Goal: Task Accomplishment & Management: Use online tool/utility

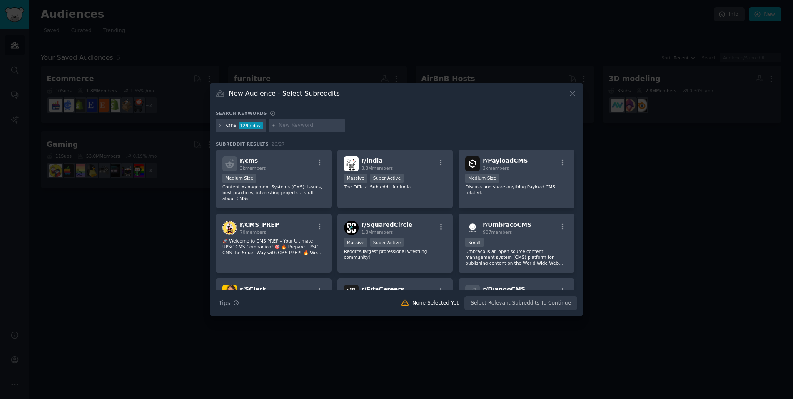
scroll to position [179, 0]
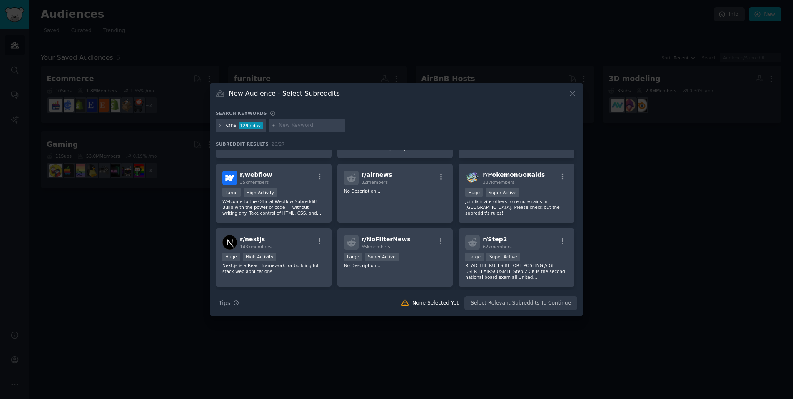
click at [574, 91] on icon at bounding box center [572, 93] width 9 height 9
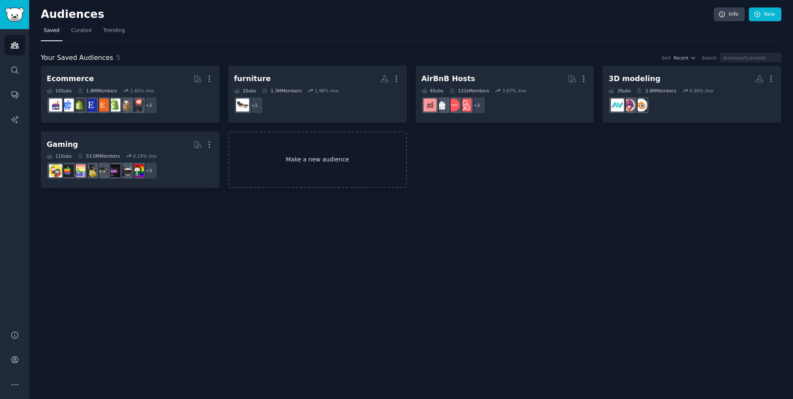
click at [299, 152] on link "Make a new audience" at bounding box center [317, 160] width 179 height 57
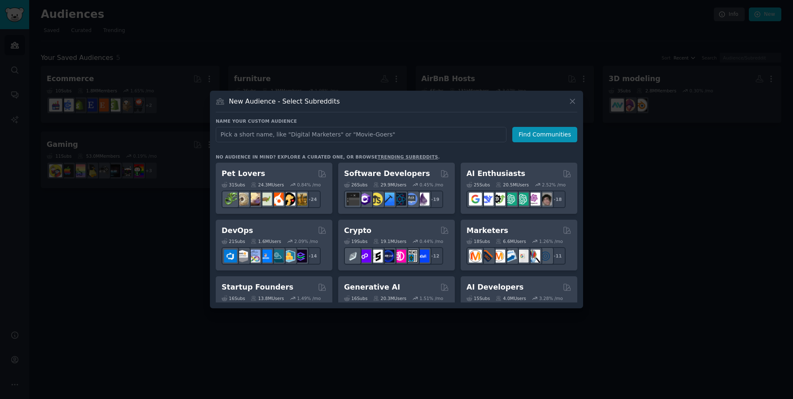
click at [304, 135] on input "text" at bounding box center [361, 134] width 291 height 15
type input "note taking"
click at [546, 134] on button "Find Communities" at bounding box center [544, 134] width 65 height 15
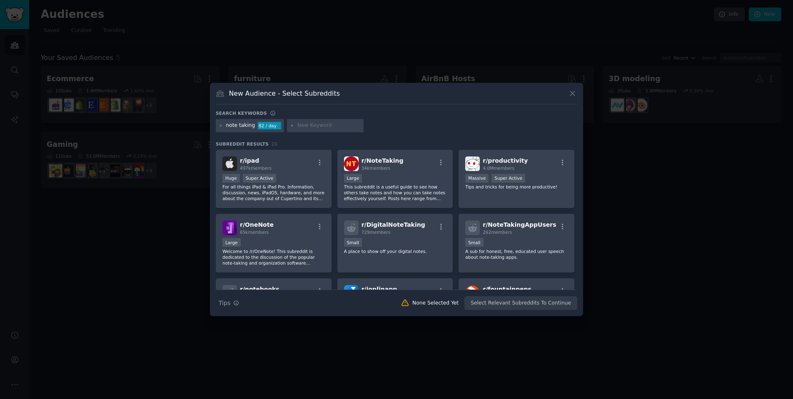
click at [319, 126] on input "text" at bounding box center [328, 125] width 63 height 7
type input "notion"
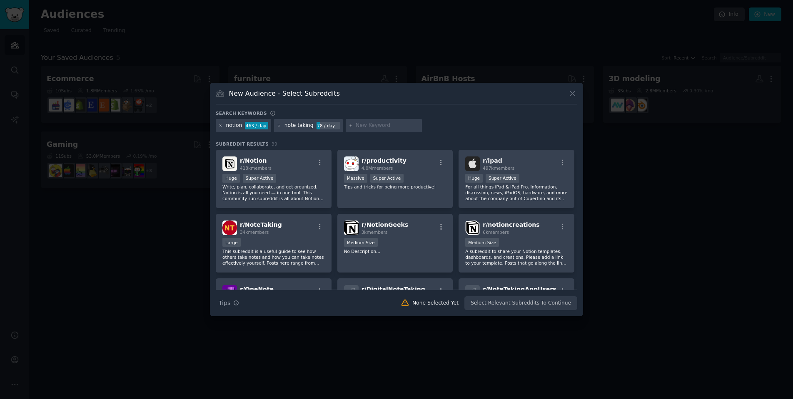
click at [220, 126] on icon at bounding box center [221, 126] width 5 height 5
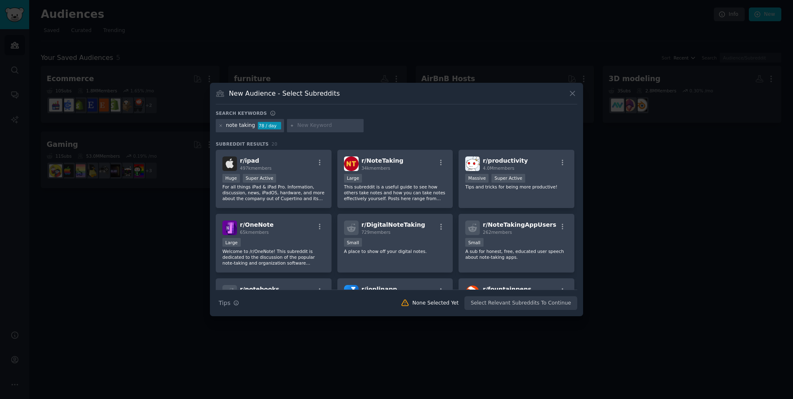
click at [308, 132] on div at bounding box center [325, 125] width 77 height 13
click at [314, 126] on input "text" at bounding box center [328, 125] width 63 height 7
type input "notion"
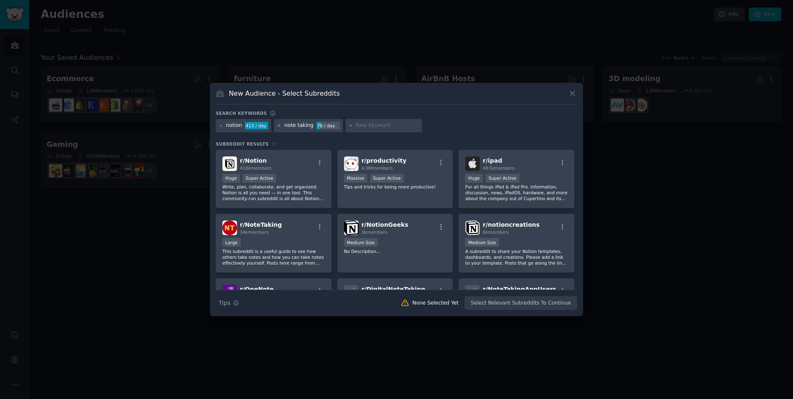
click at [279, 126] on icon at bounding box center [279, 126] width 5 height 5
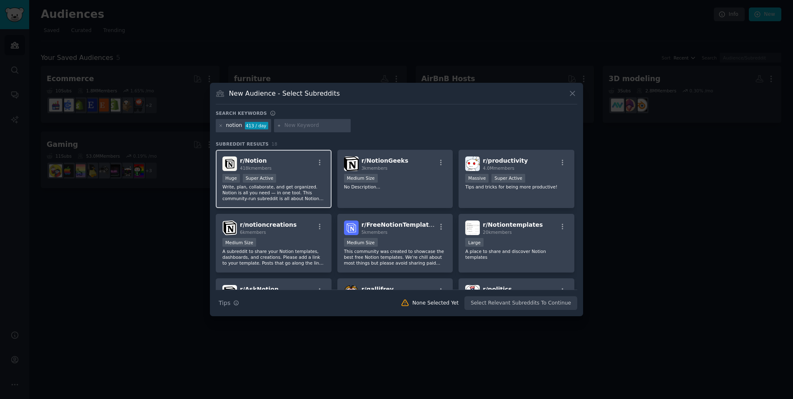
click at [280, 165] on div "r/ Notion 418k members" at bounding box center [273, 164] width 102 height 15
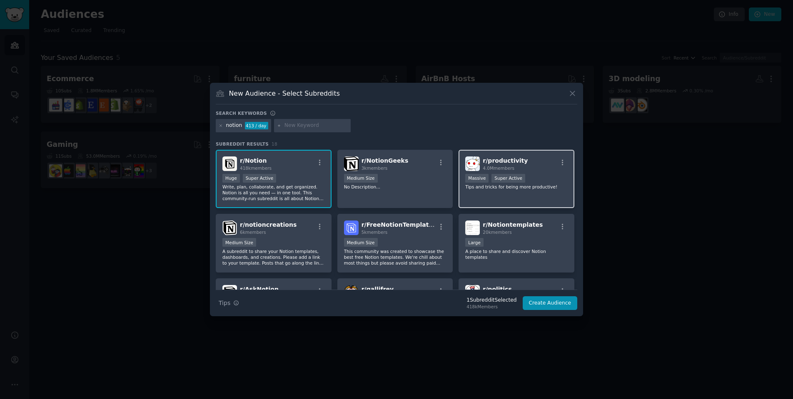
click at [496, 164] on span "r/ productivity" at bounding box center [505, 160] width 45 height 7
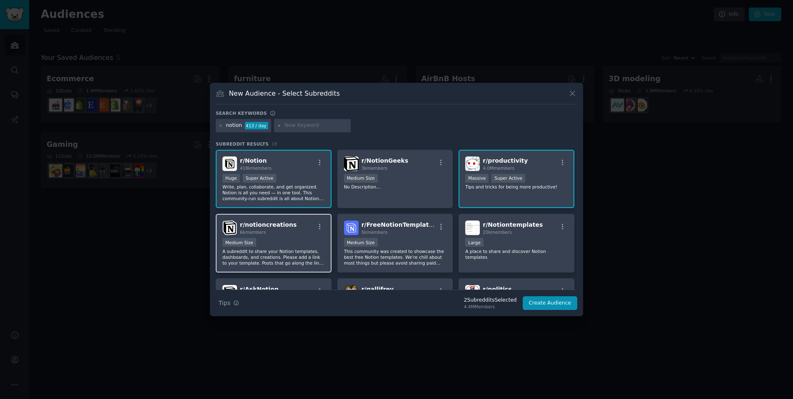
click at [282, 246] on div "Medium Size" at bounding box center [273, 243] width 102 height 10
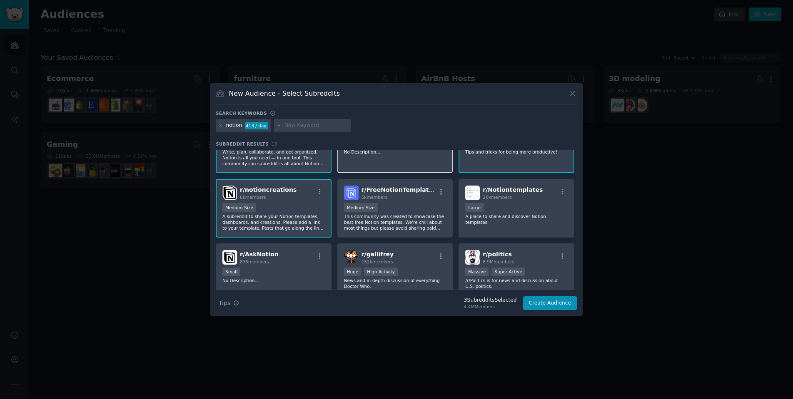
scroll to position [48, 0]
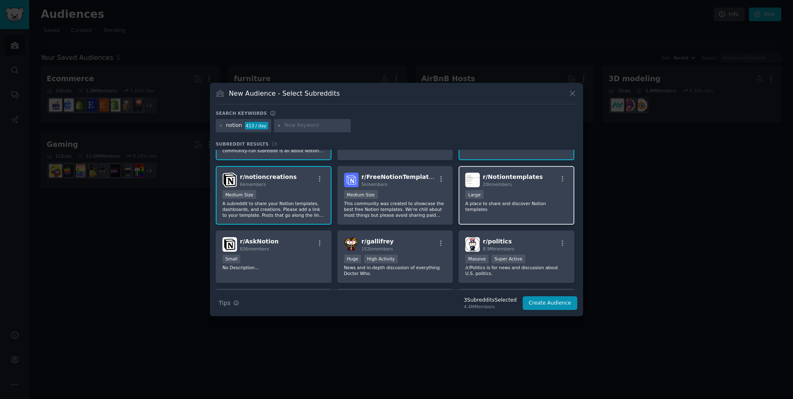
click at [516, 183] on div "20k members" at bounding box center [513, 185] width 60 height 6
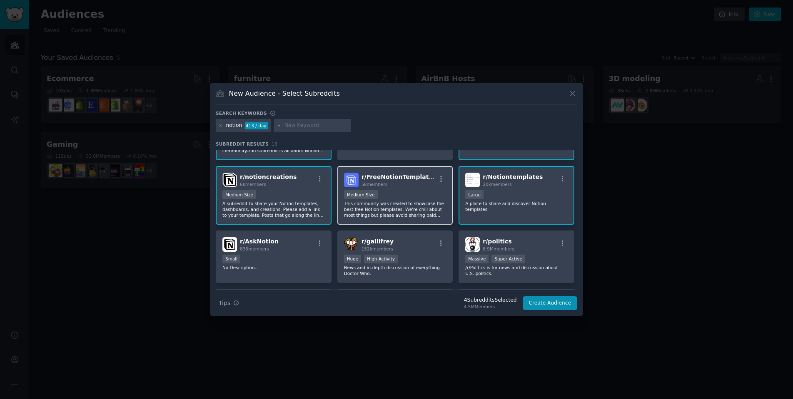
click at [415, 180] on span "r/ FreeNotionTemplates" at bounding box center [398, 177] width 75 height 7
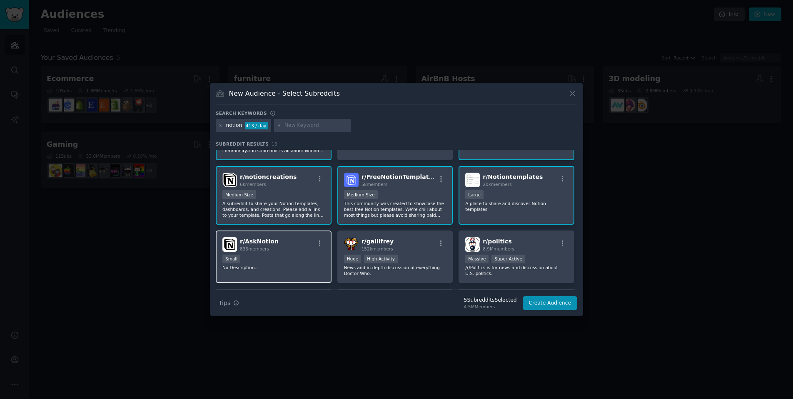
click at [294, 237] on div "r/ AskNotion 836 members" at bounding box center [273, 244] width 102 height 15
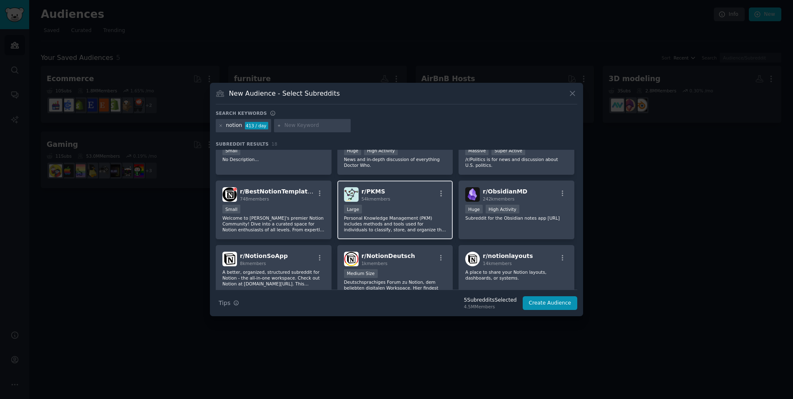
scroll to position [196, 0]
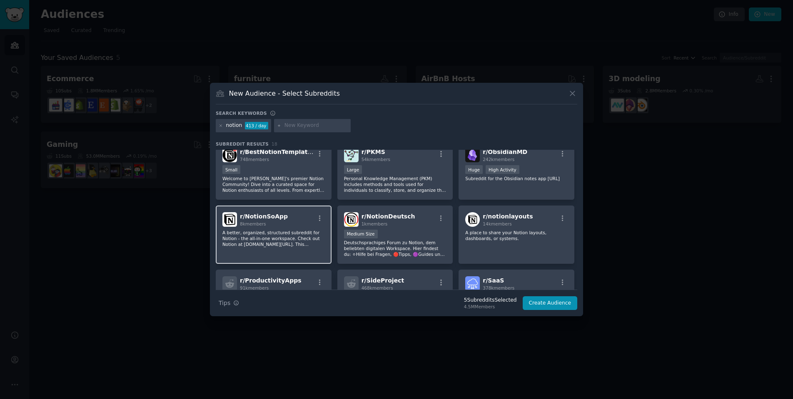
click at [278, 227] on div "8k members" at bounding box center [264, 224] width 48 height 6
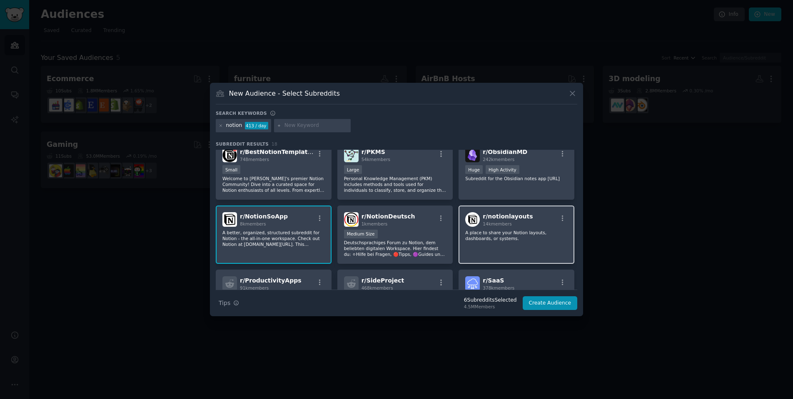
click at [501, 222] on span "14k members" at bounding box center [497, 224] width 29 height 5
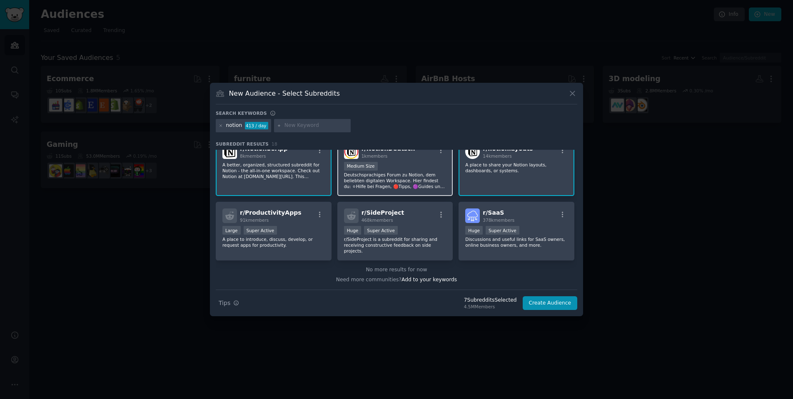
scroll to position [263, 0]
click at [548, 303] on button "Create Audience" at bounding box center [550, 303] width 55 height 14
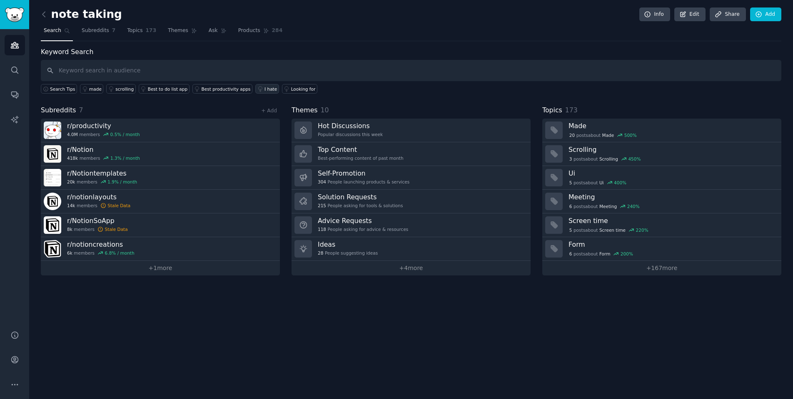
click at [264, 89] on div "I hate" at bounding box center [270, 89] width 12 height 6
